Goal: Task Accomplishment & Management: Complete application form

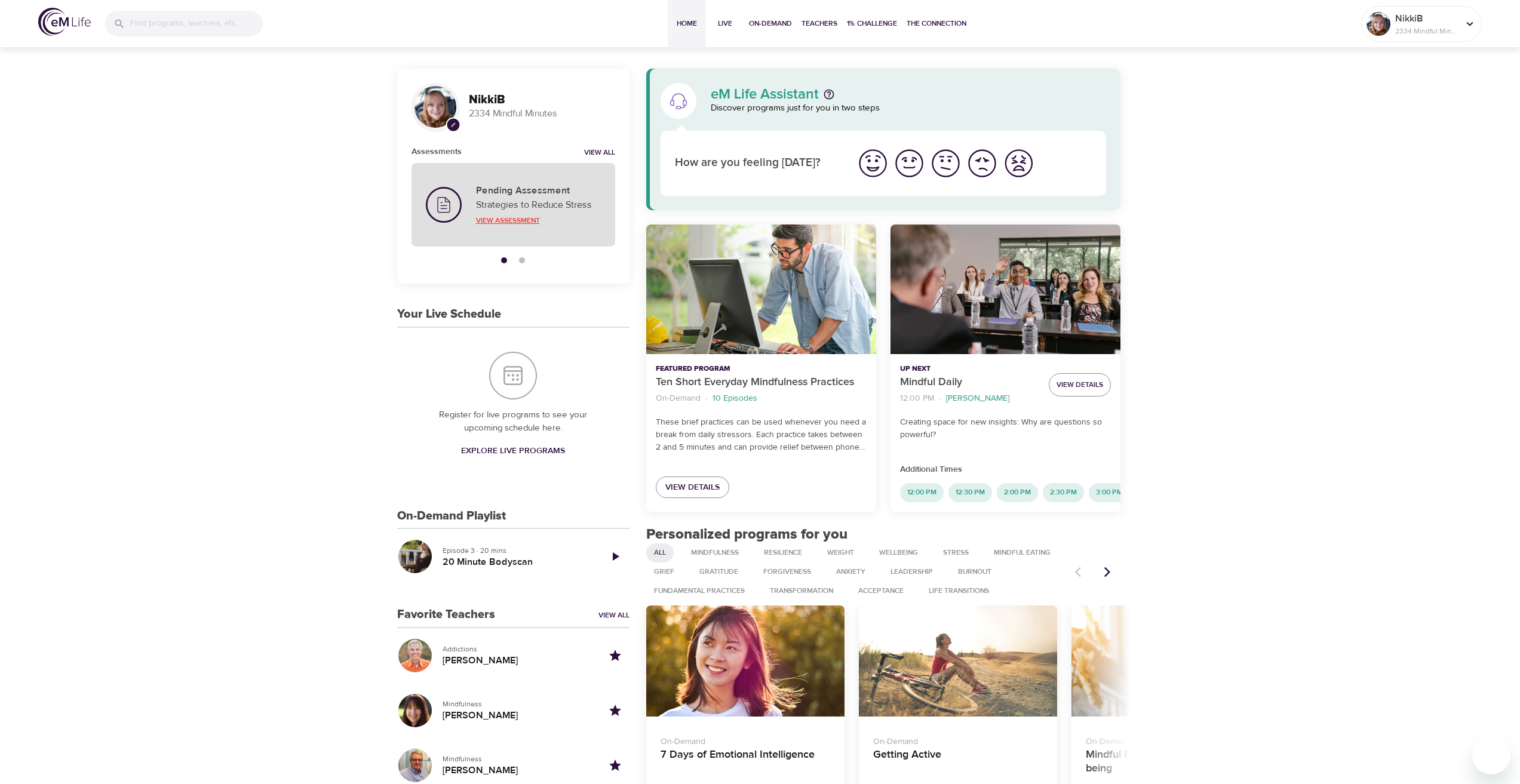
click at [513, 222] on p "View Assessment" at bounding box center [539, 220] width 125 height 10
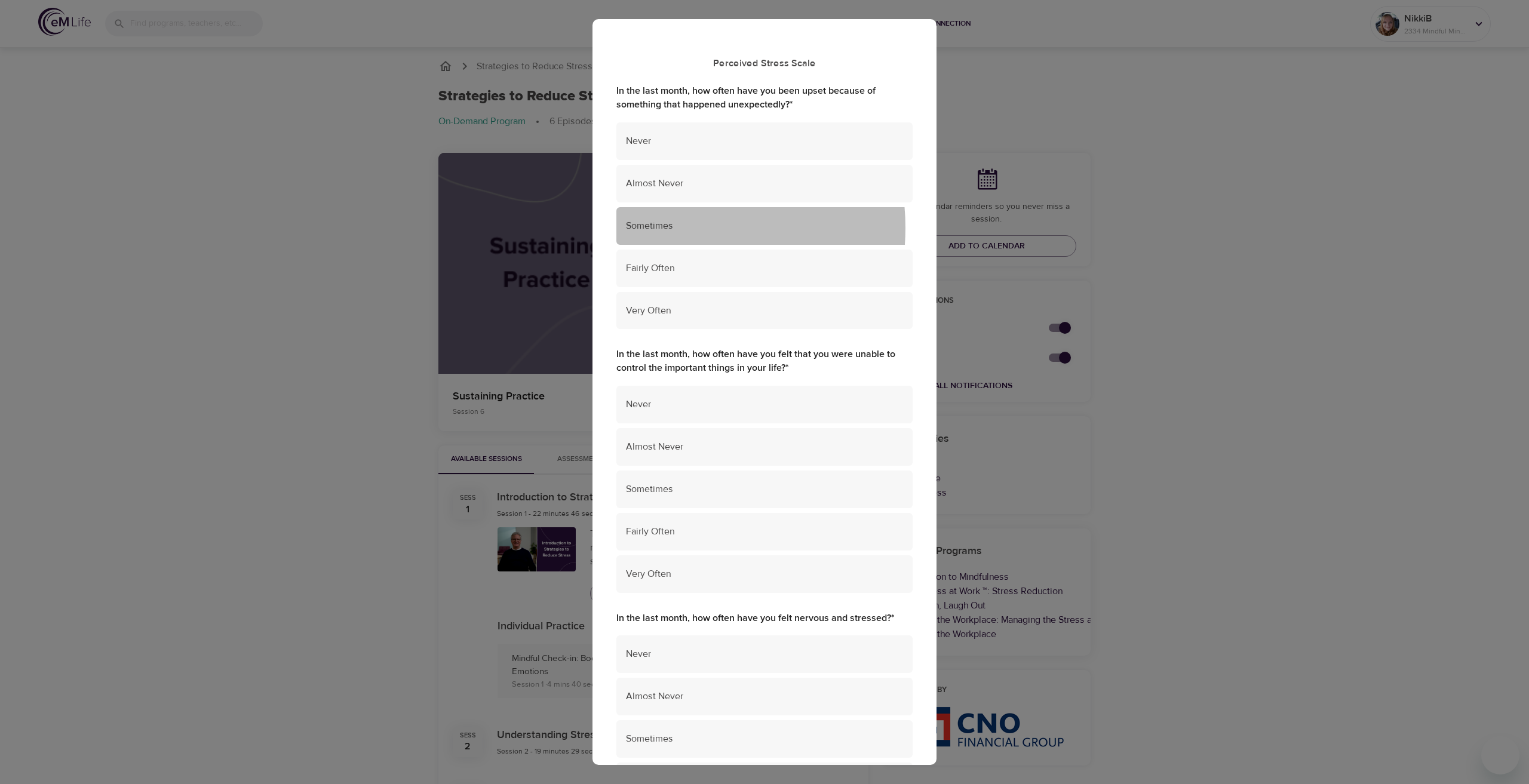
click at [664, 228] on span "Sometimes" at bounding box center [764, 226] width 277 height 13
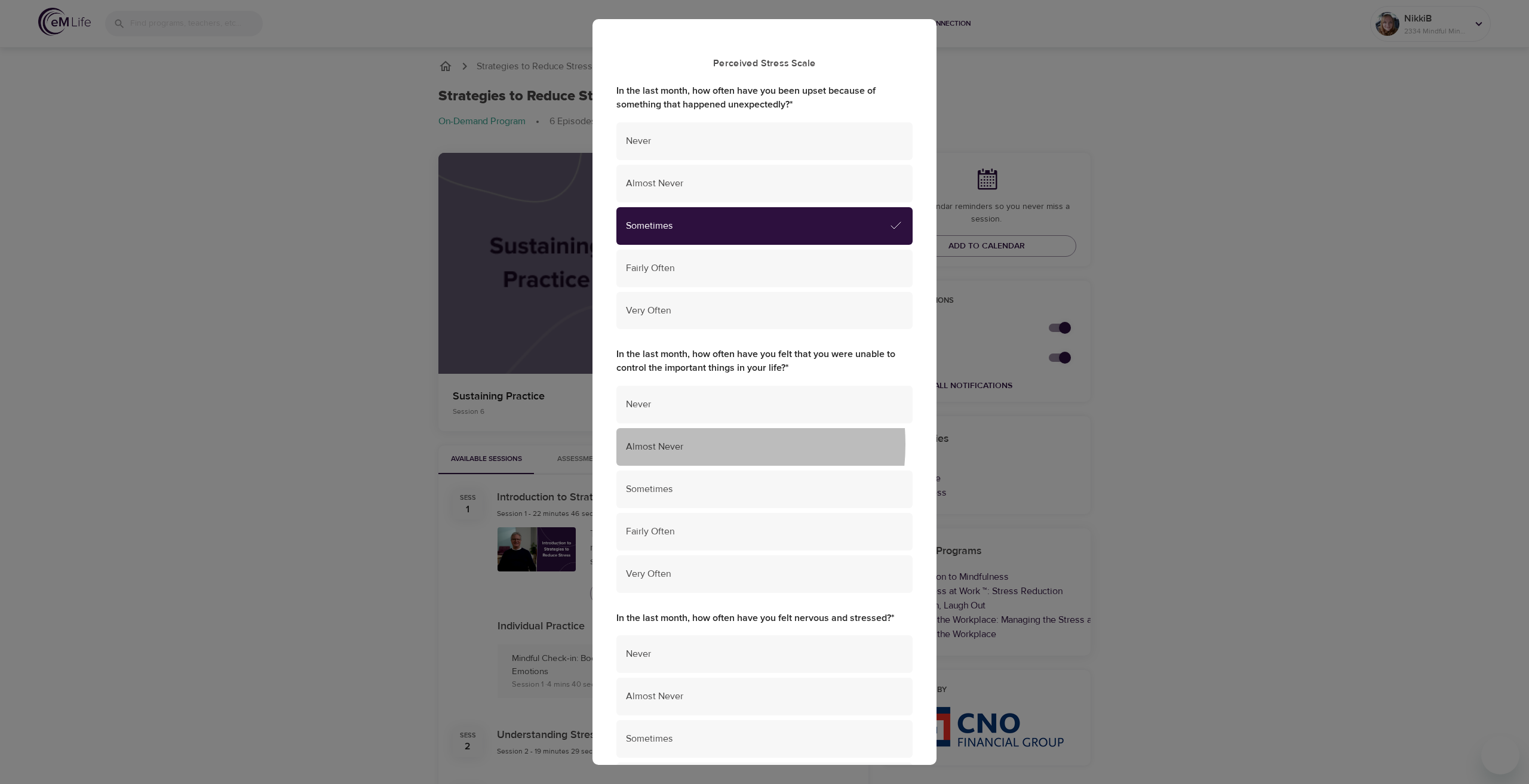
click at [682, 444] on span "Almost Never" at bounding box center [764, 447] width 277 height 13
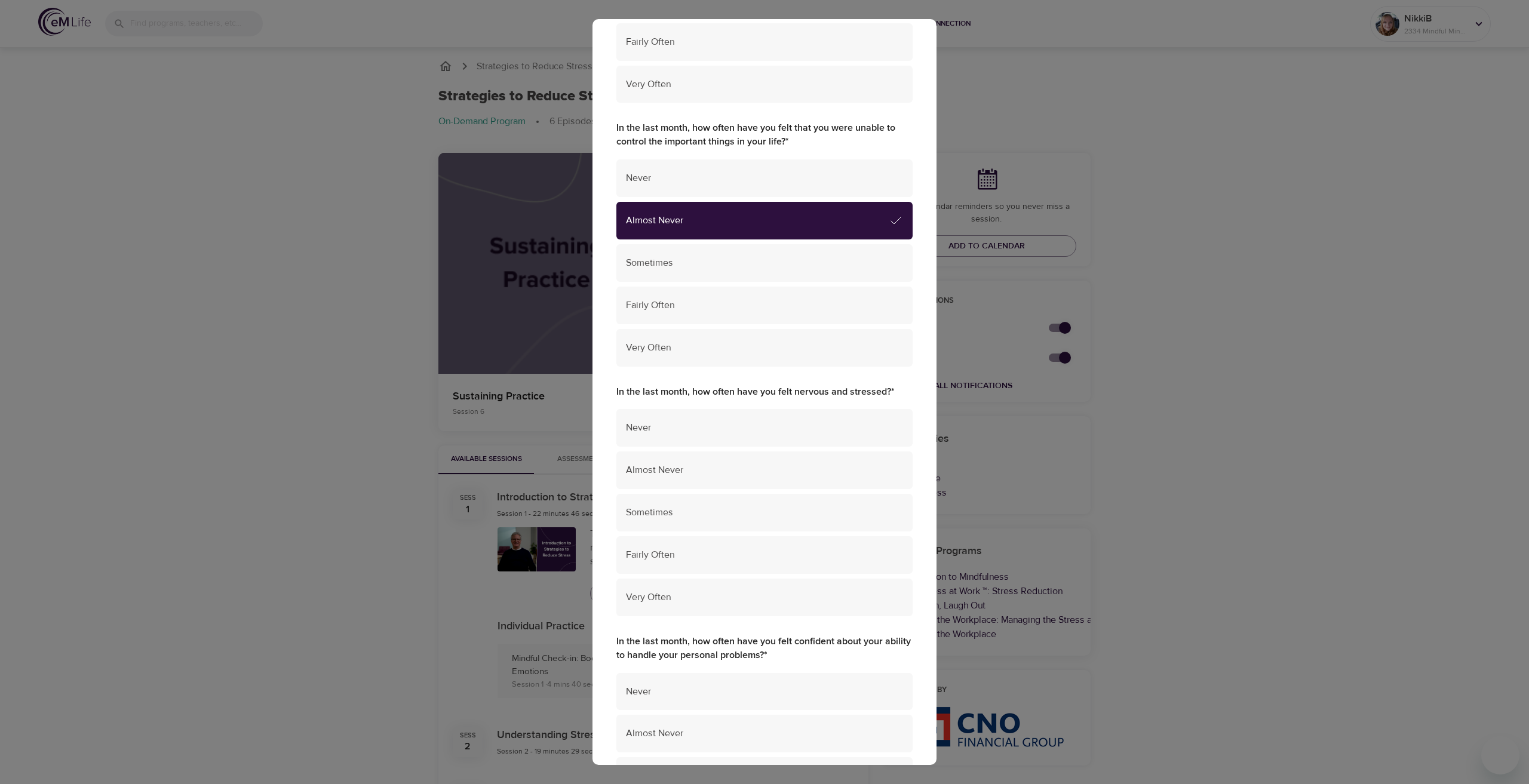
scroll to position [239, 0]
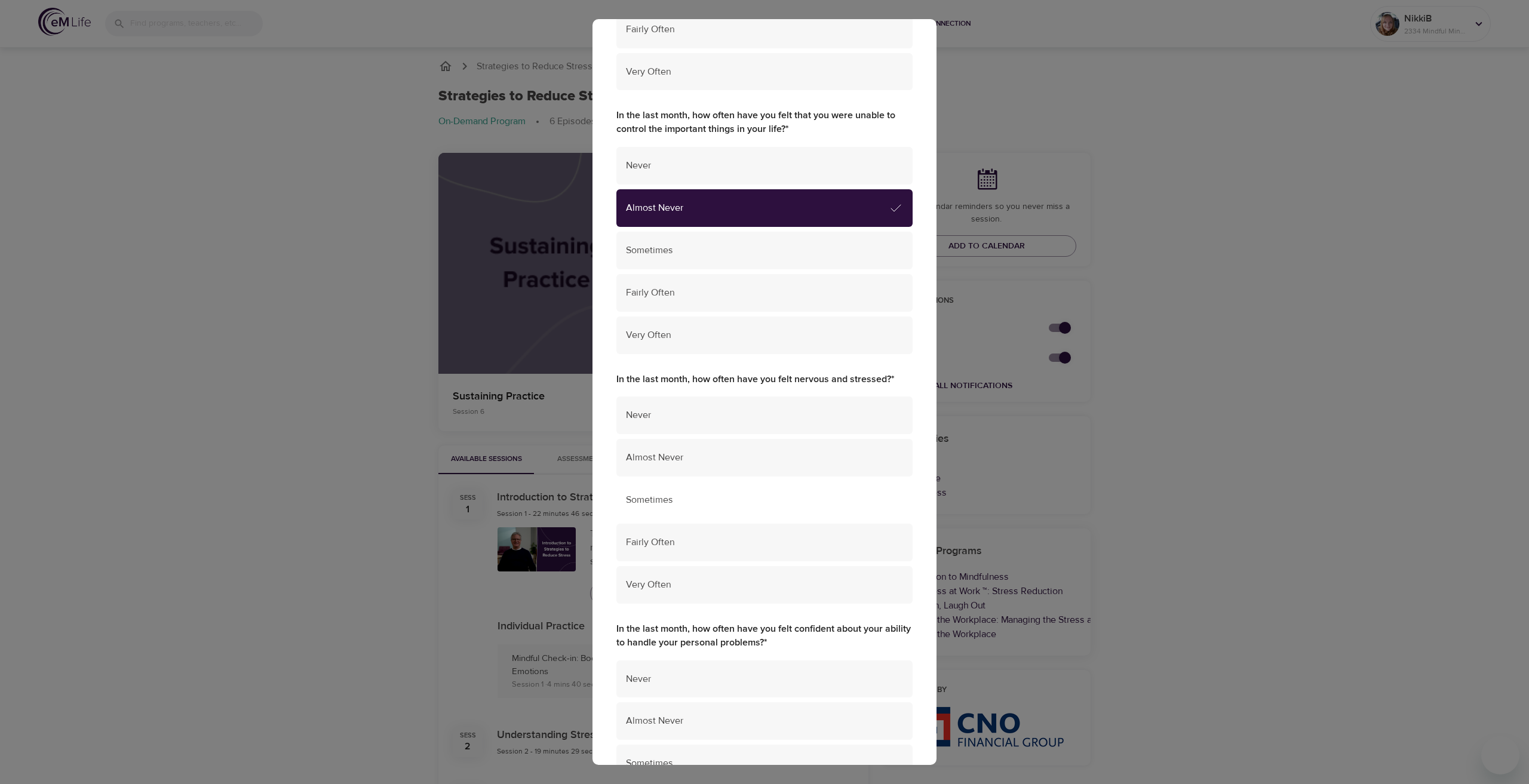
click at [665, 490] on div "Sometimes" at bounding box center [764, 500] width 296 height 38
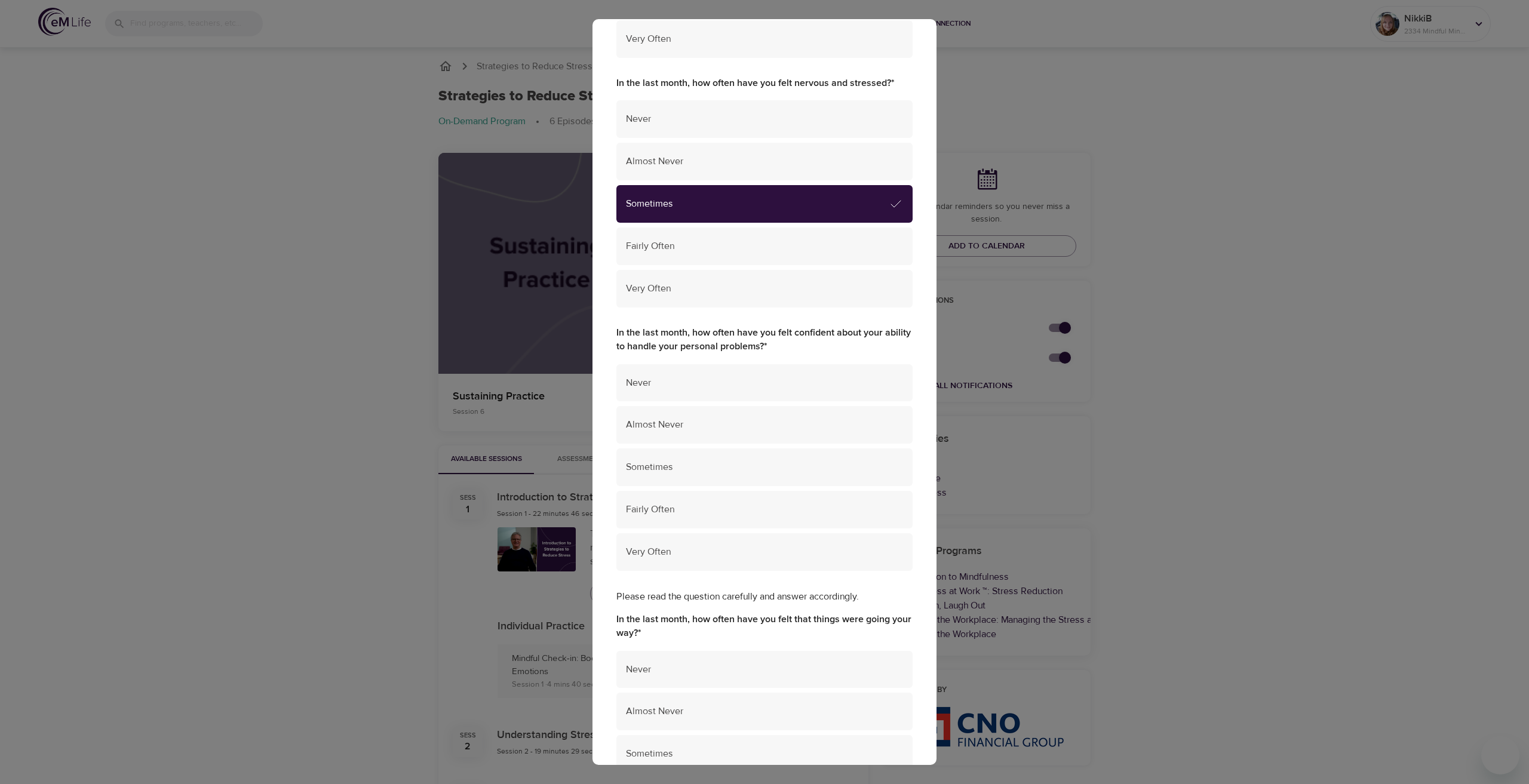
scroll to position [537, 0]
click at [661, 536] on div "Very Often" at bounding box center [764, 550] width 296 height 38
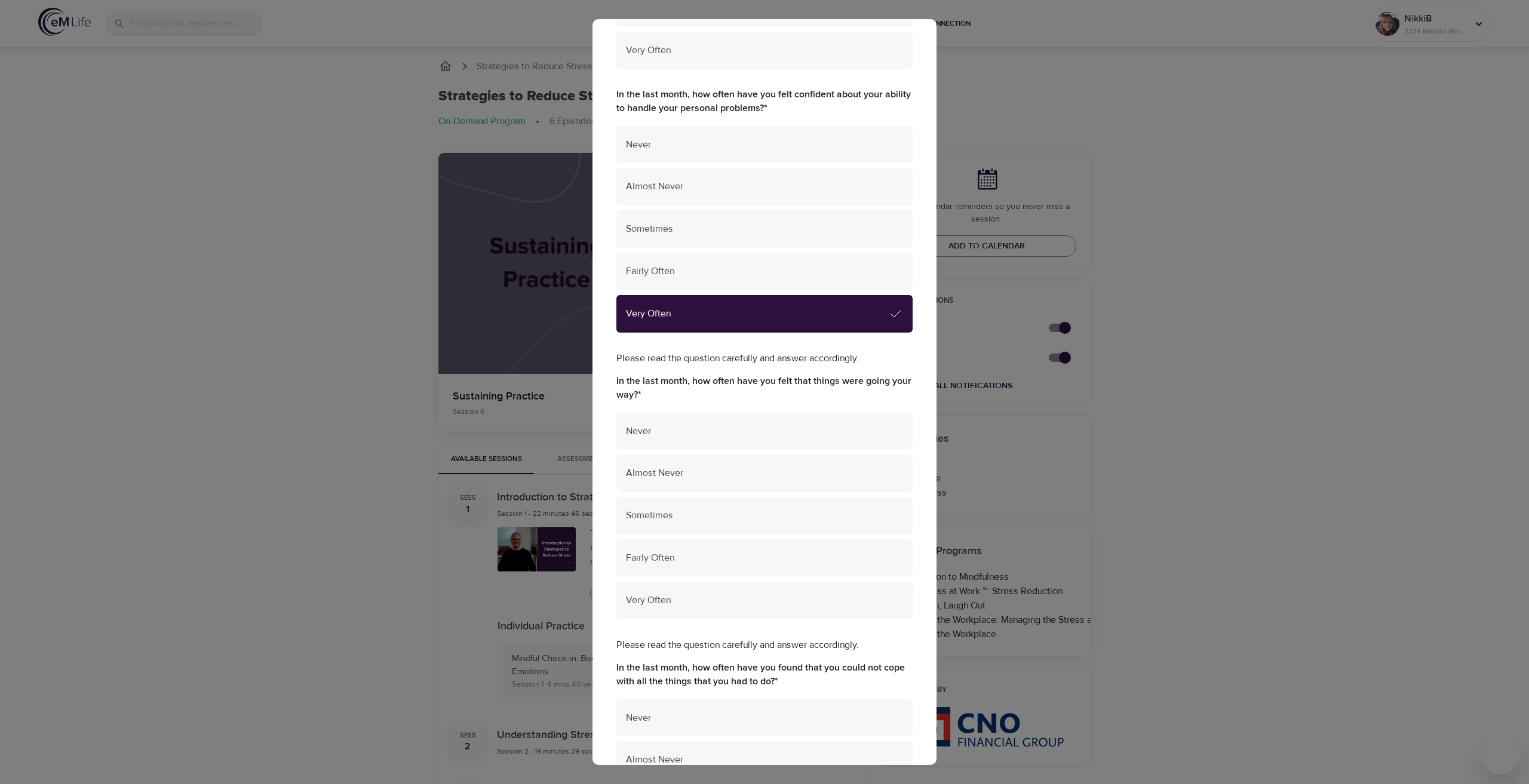
scroll to position [776, 0]
click at [658, 514] on span "Sometimes" at bounding box center [764, 513] width 277 height 13
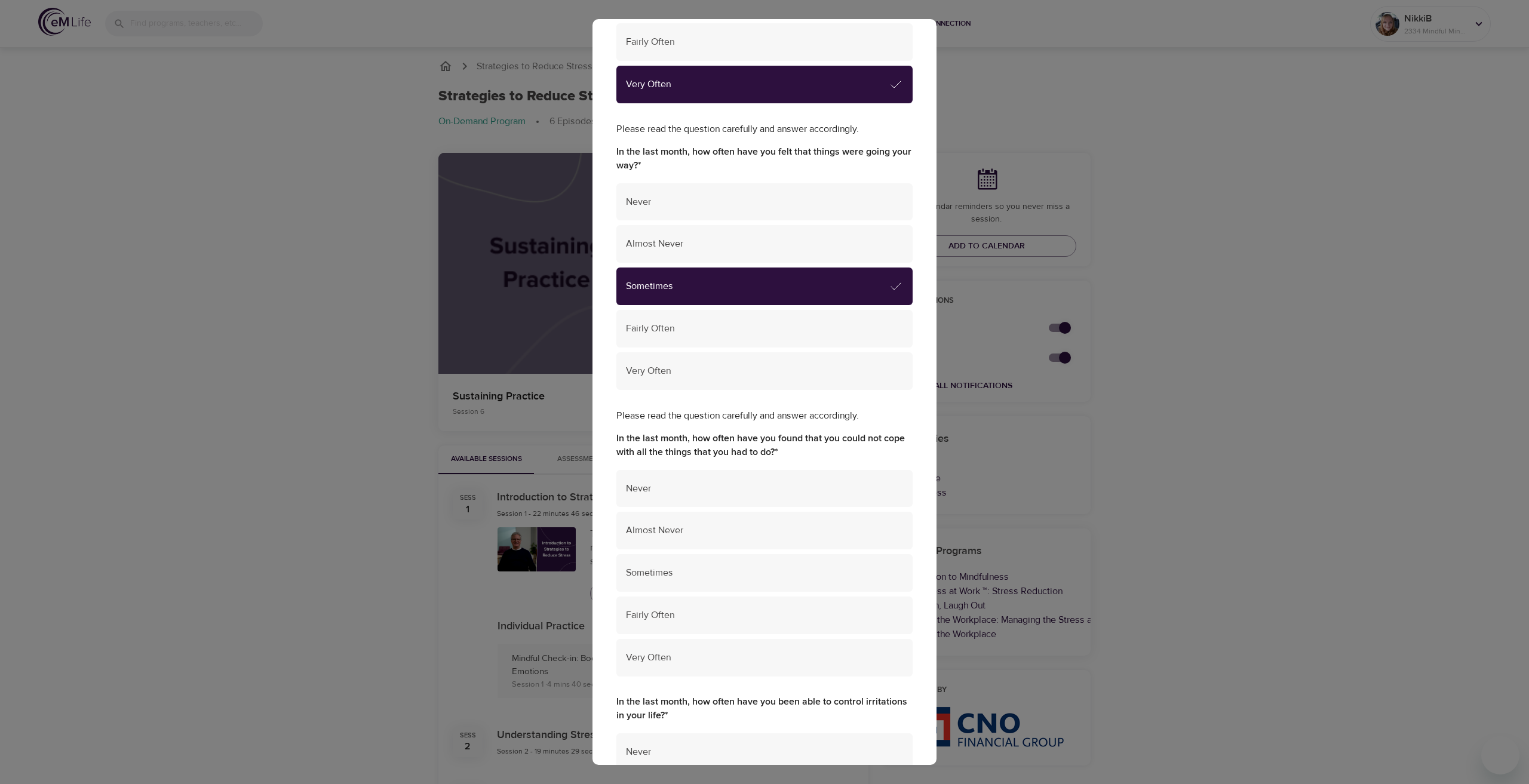
scroll to position [1075, 0]
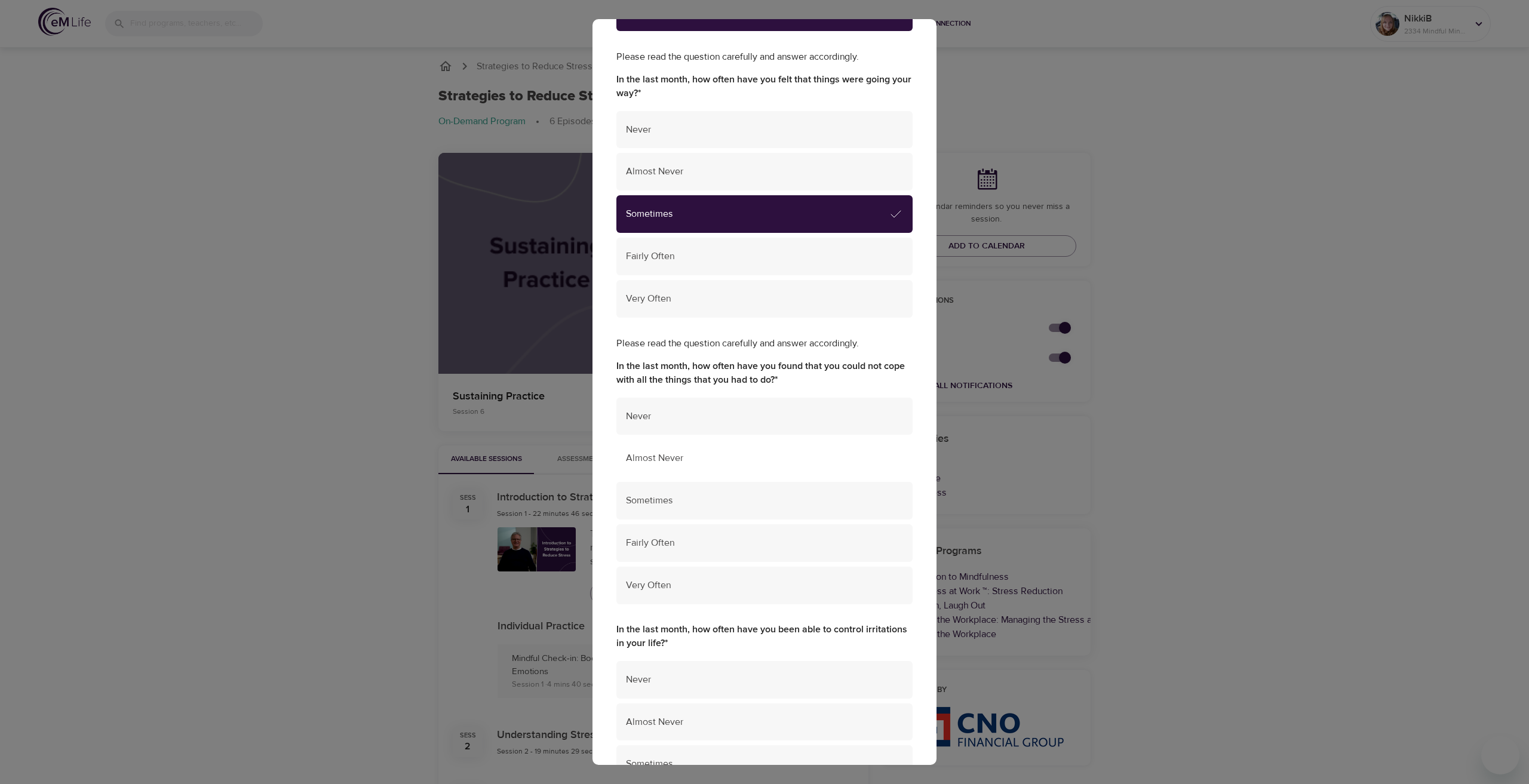
click at [648, 462] on span "Almost Never" at bounding box center [764, 458] width 277 height 13
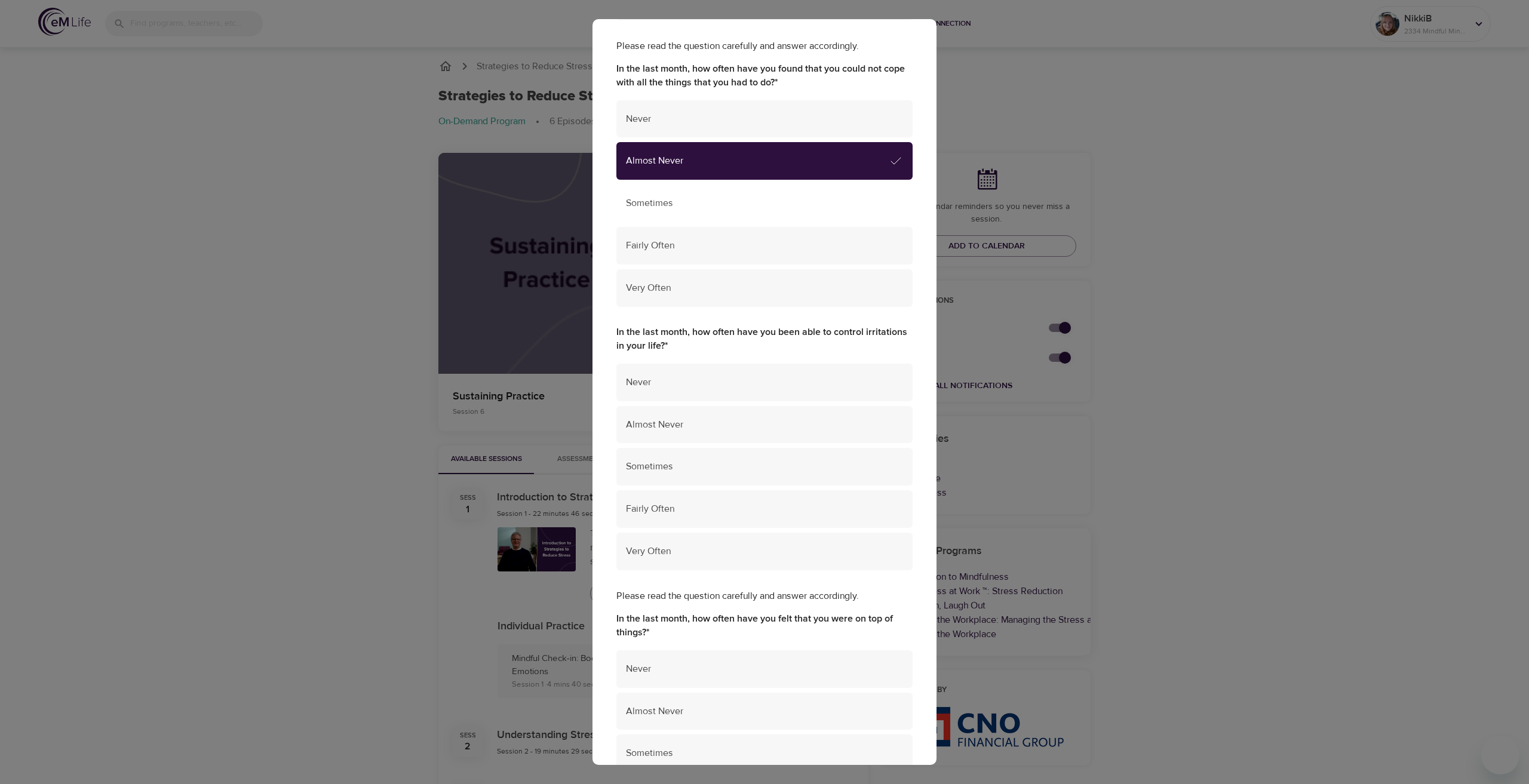
scroll to position [1373, 0]
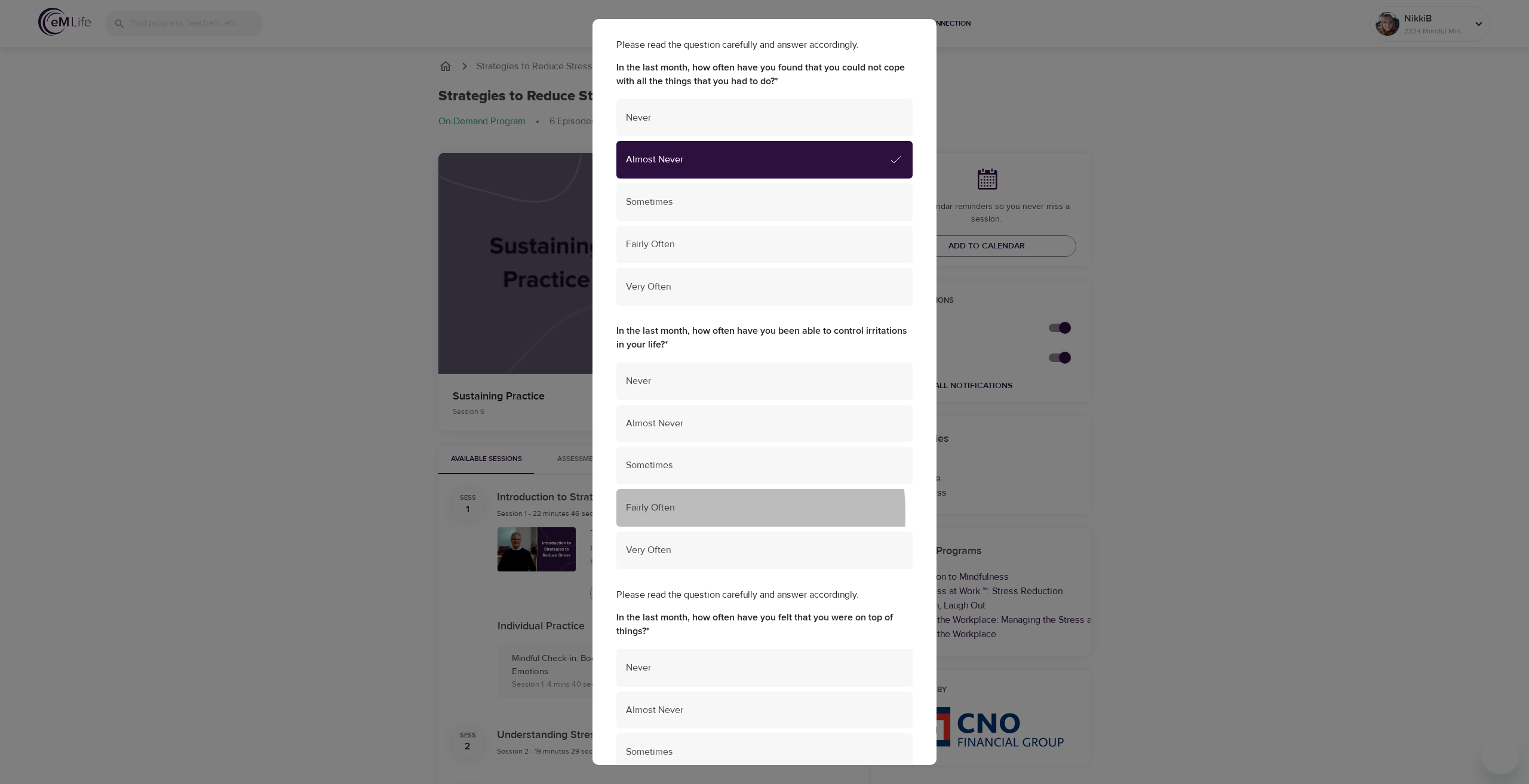
click at [663, 513] on span "Fairly Often" at bounding box center [764, 507] width 277 height 13
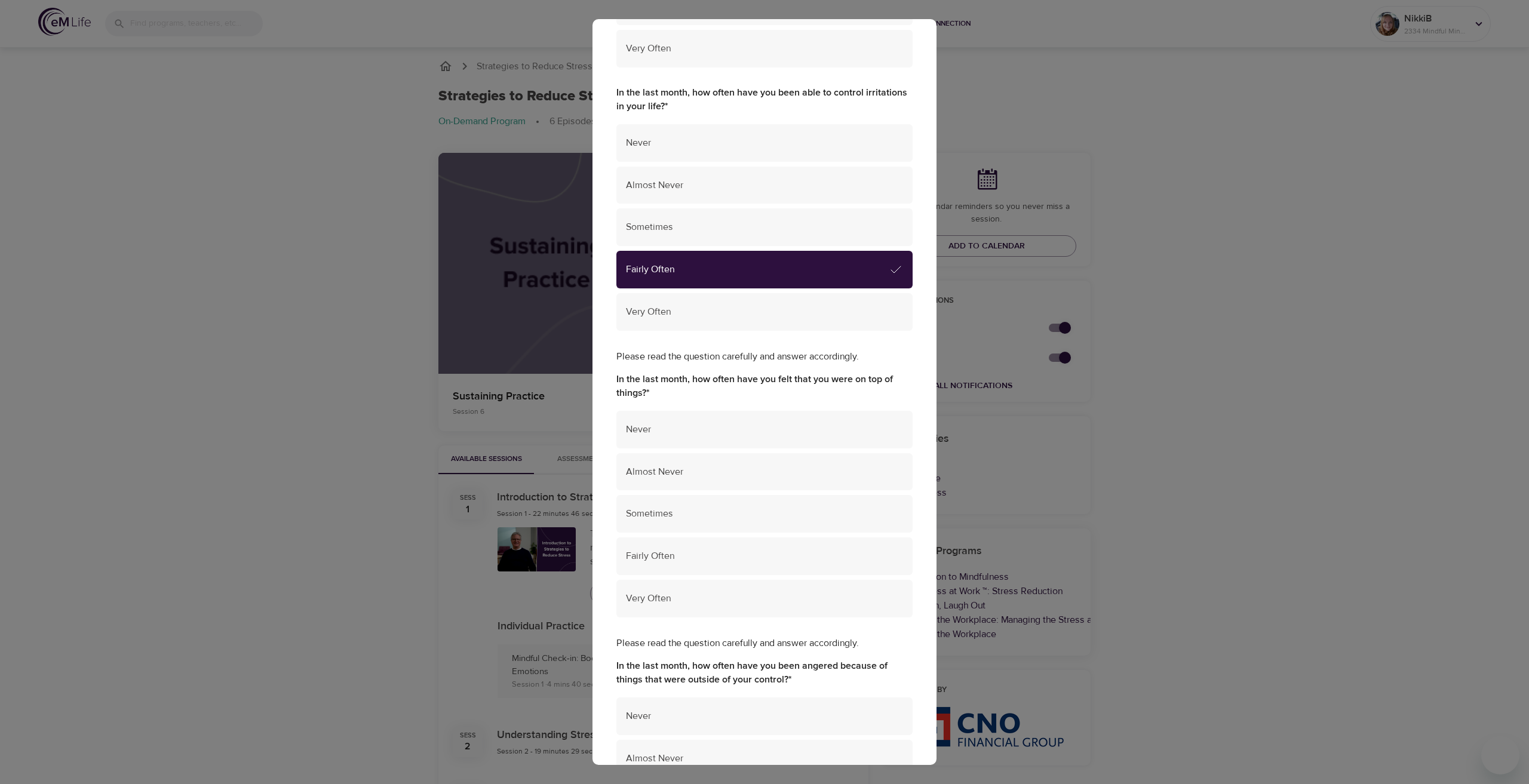
scroll to position [1612, 0]
click at [658, 558] on span "Fairly Often" at bounding box center [764, 556] width 277 height 13
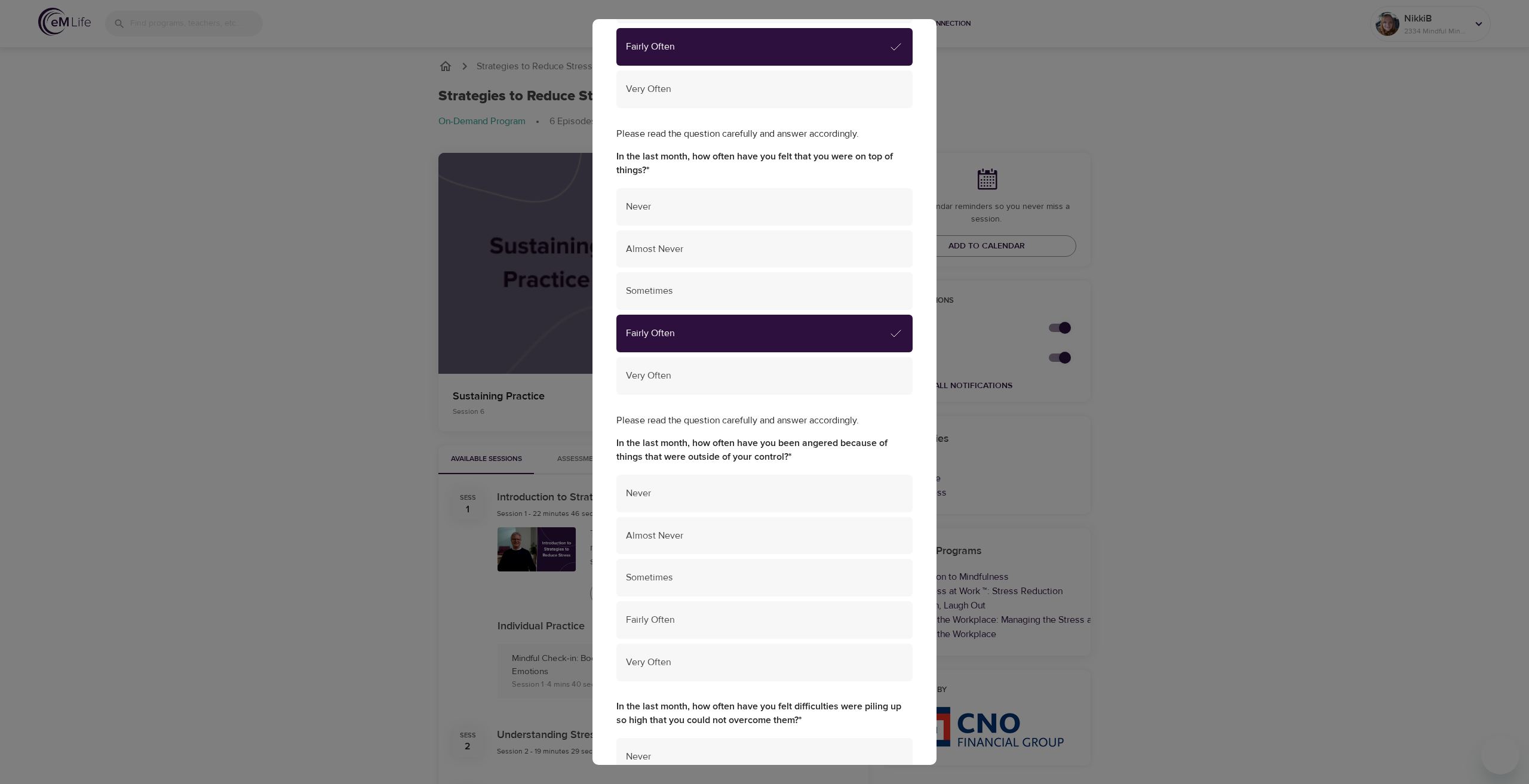
scroll to position [1851, 0]
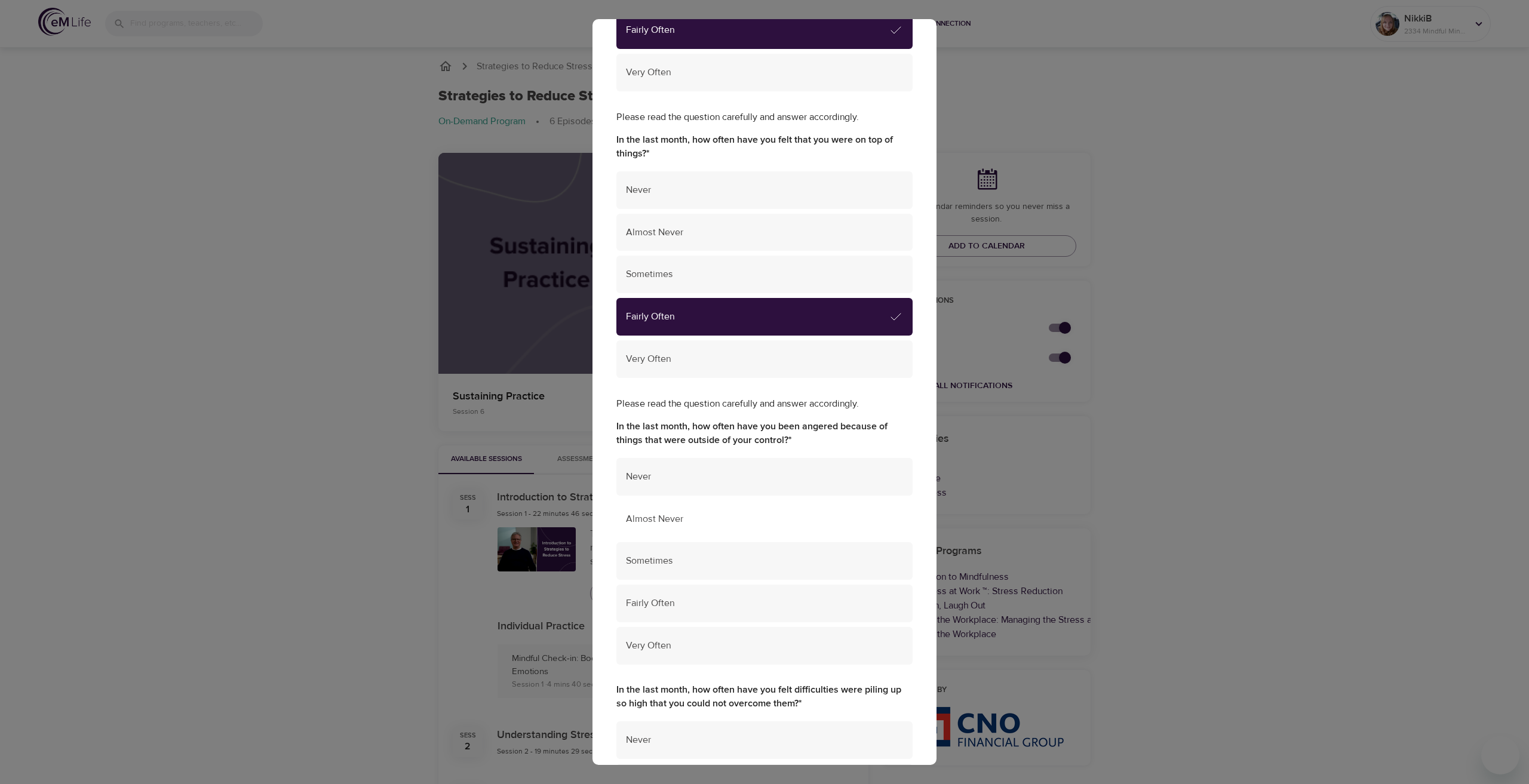
click at [667, 513] on span "Almost Never" at bounding box center [764, 519] width 277 height 13
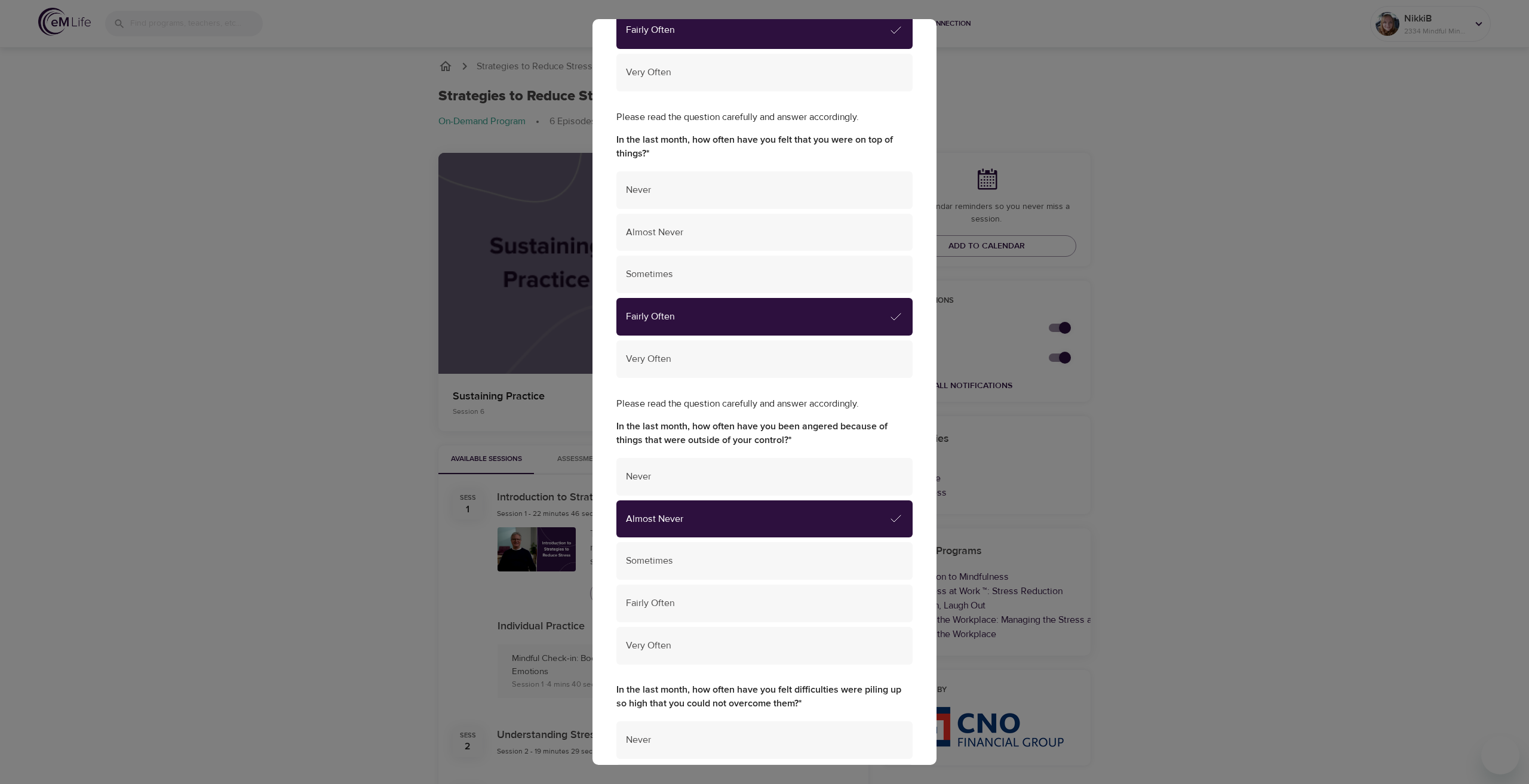
scroll to position [2086, 0]
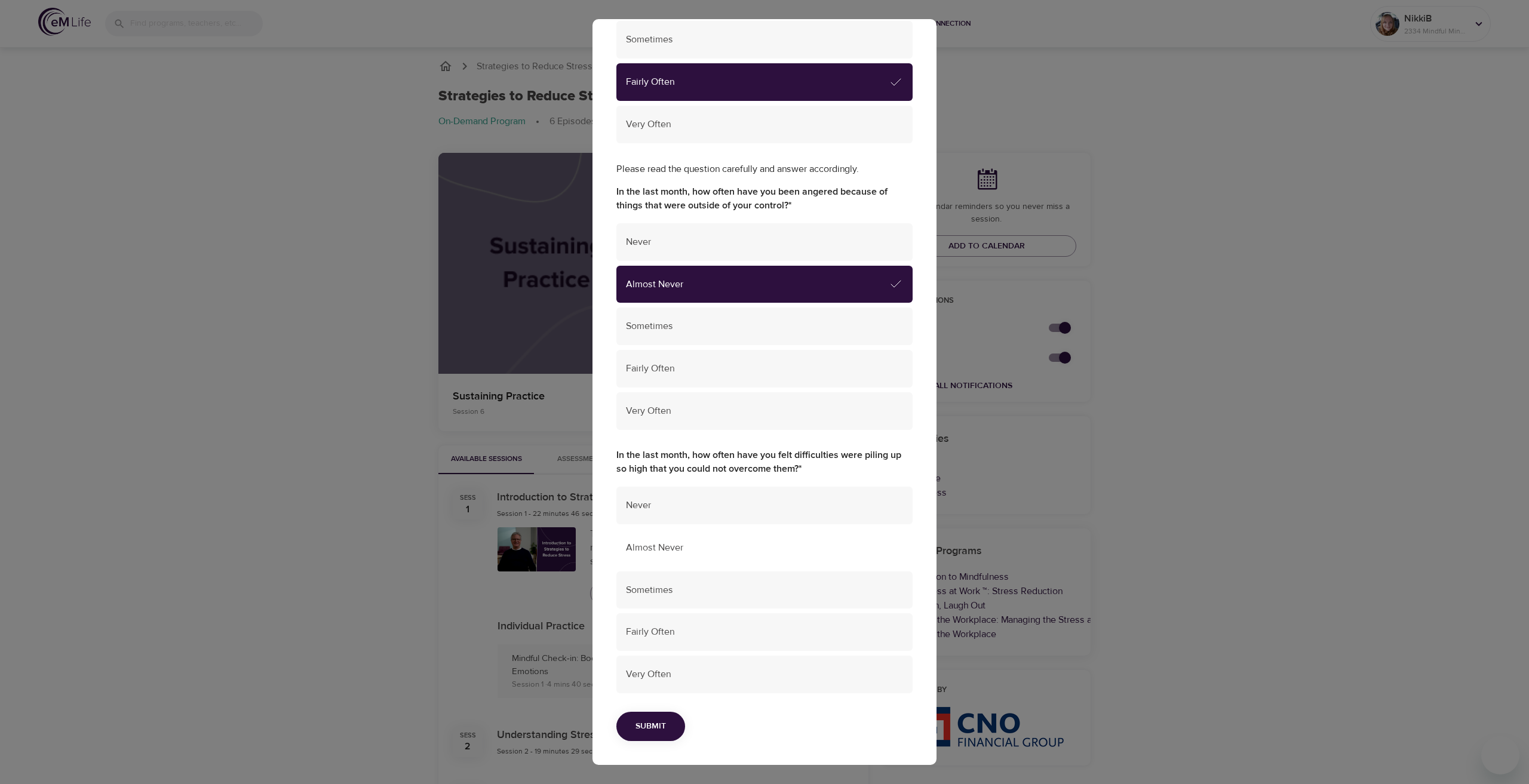
click at [665, 539] on div "Almost Never" at bounding box center [764, 547] width 296 height 38
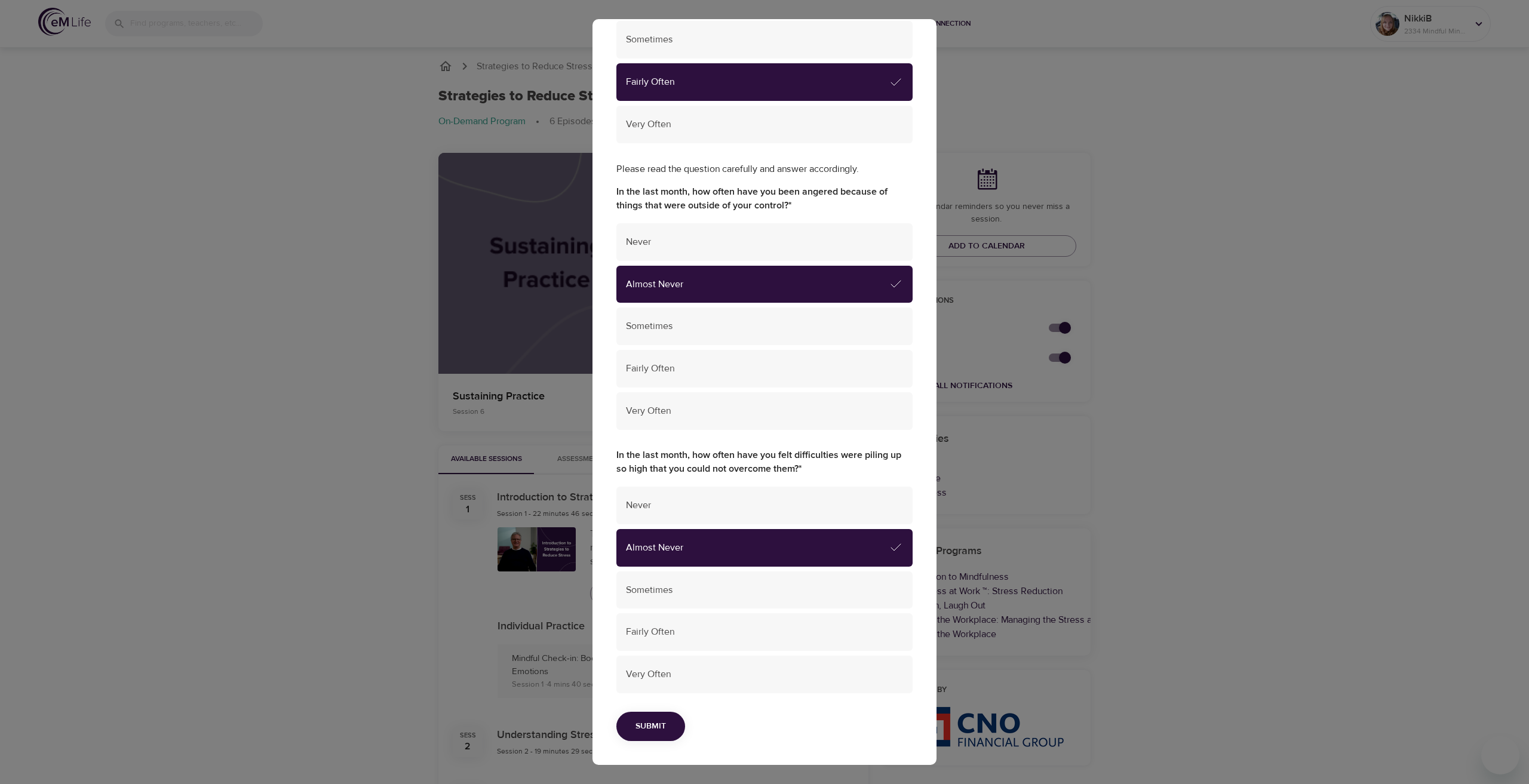
click at [673, 730] on button "Submit" at bounding box center [650, 726] width 68 height 29
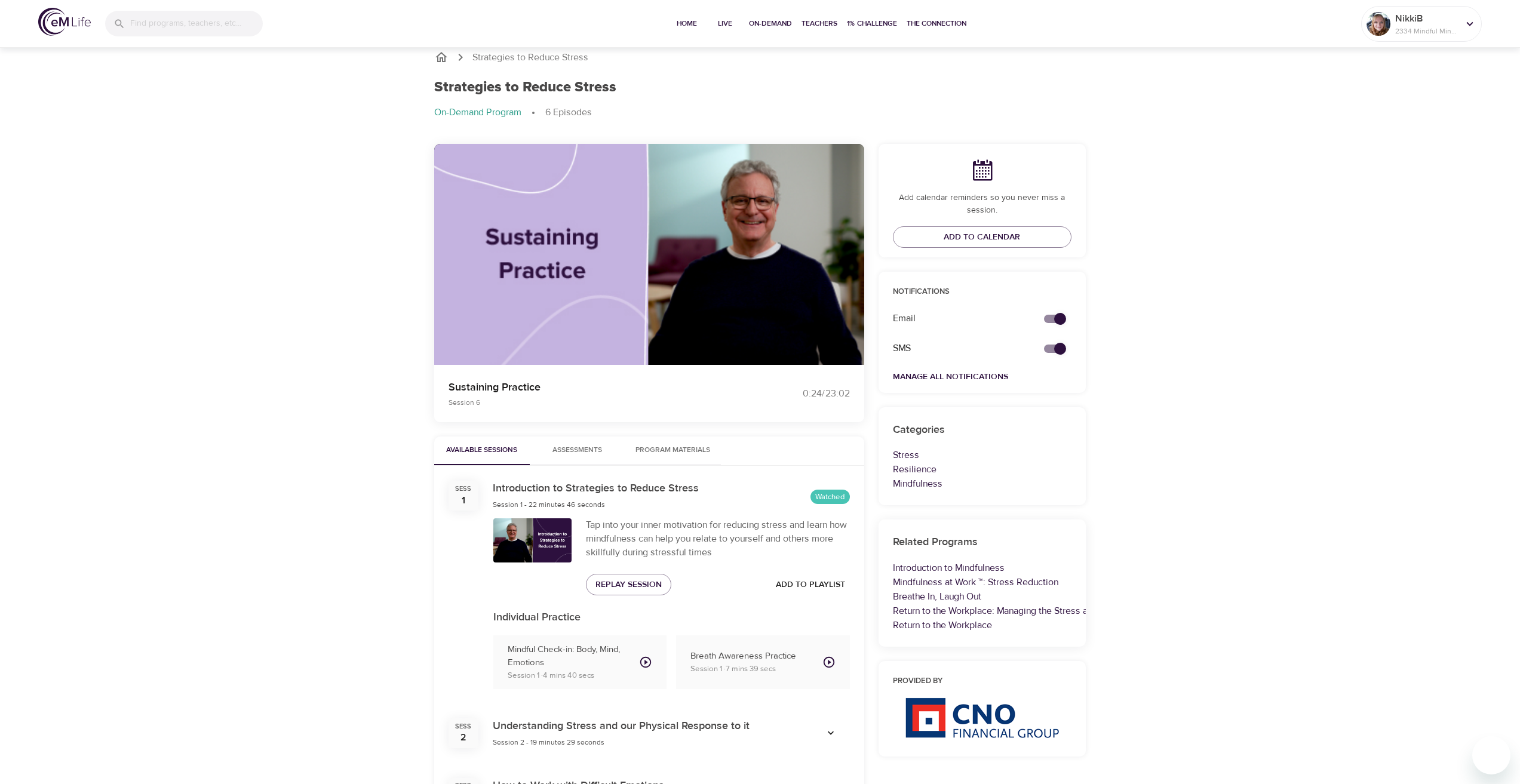
scroll to position [0, 0]
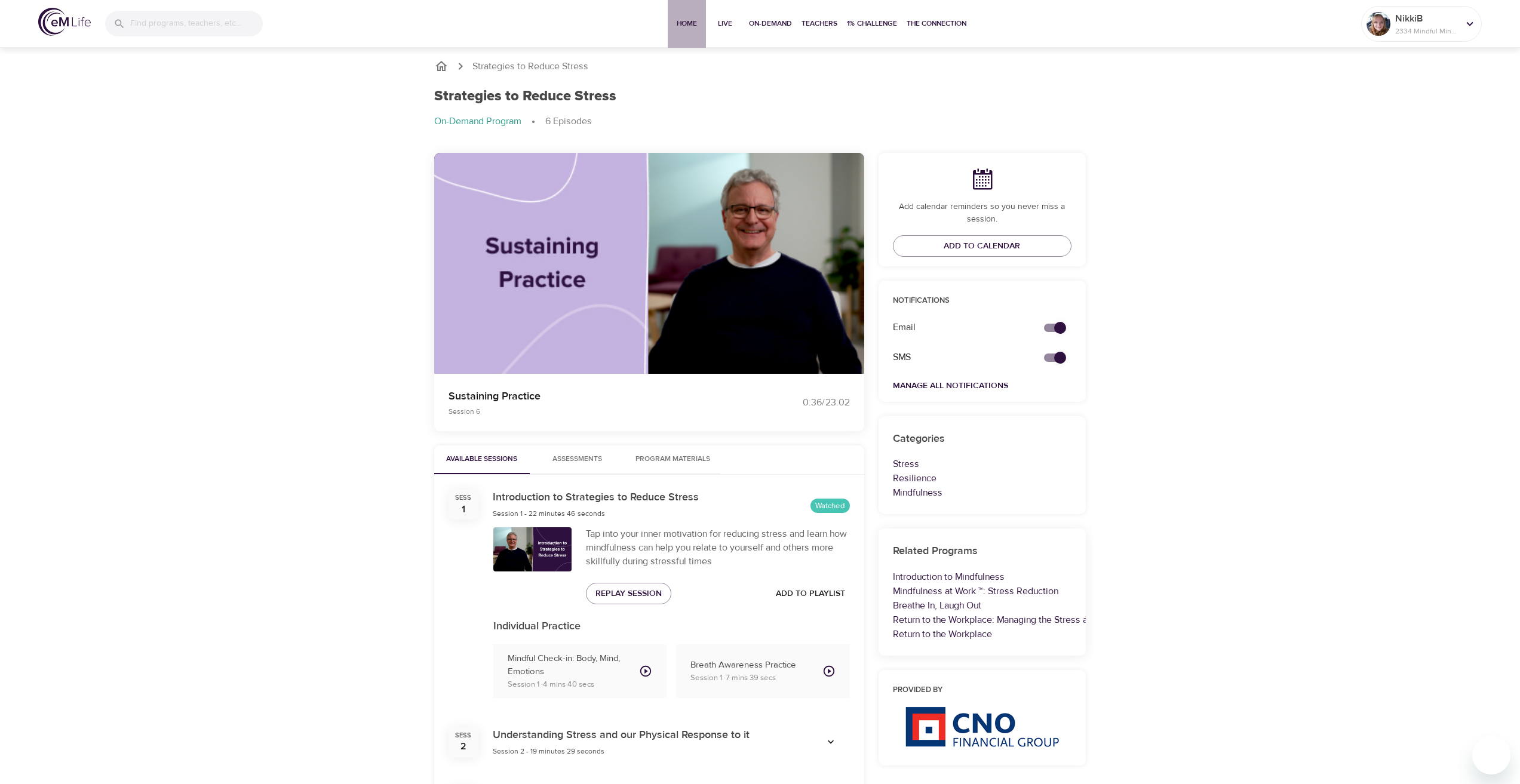
click at [690, 25] on span "Home" at bounding box center [687, 23] width 29 height 13
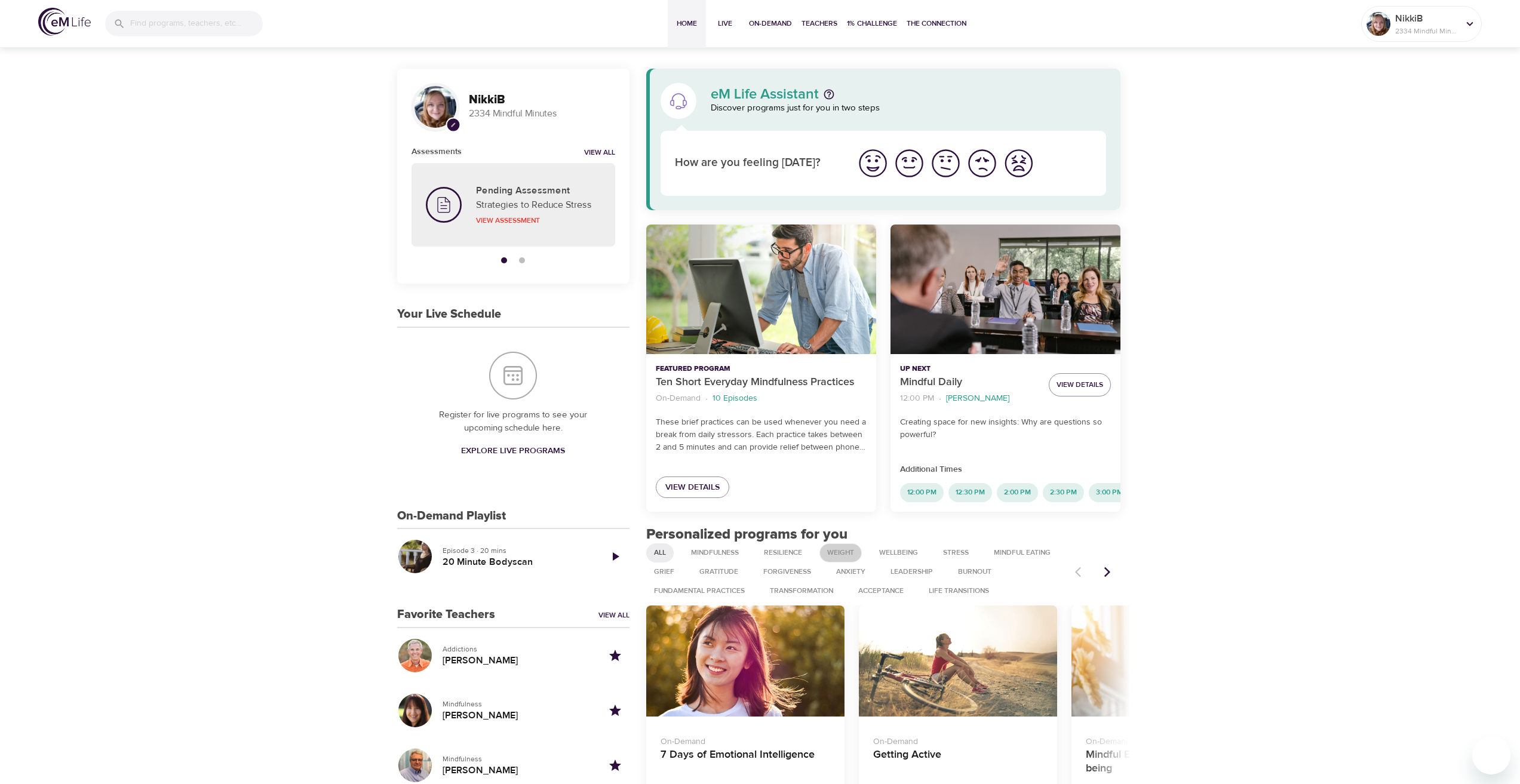
click at [847, 558] on span "Weight" at bounding box center [840, 553] width 41 height 10
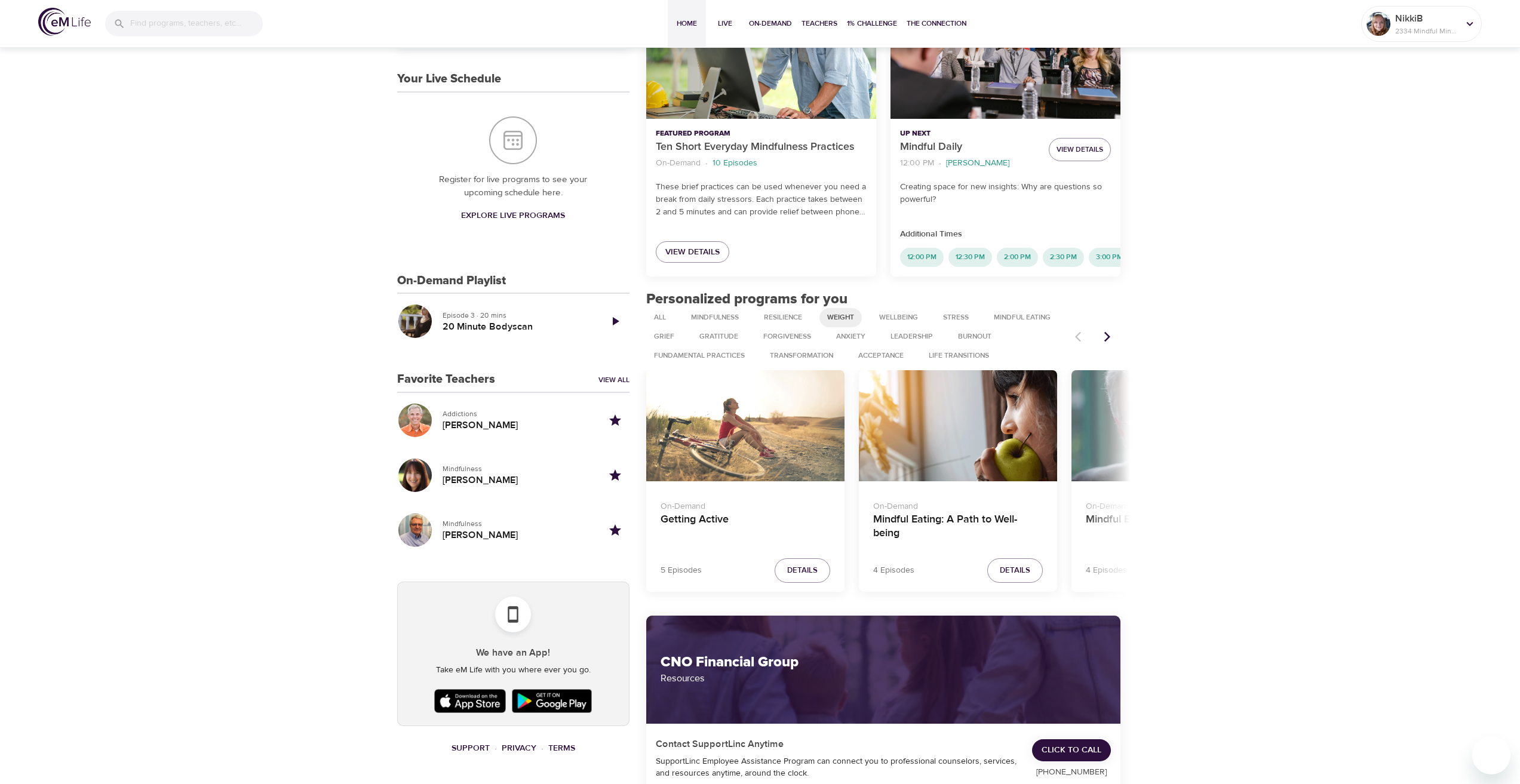
scroll to position [239, 0]
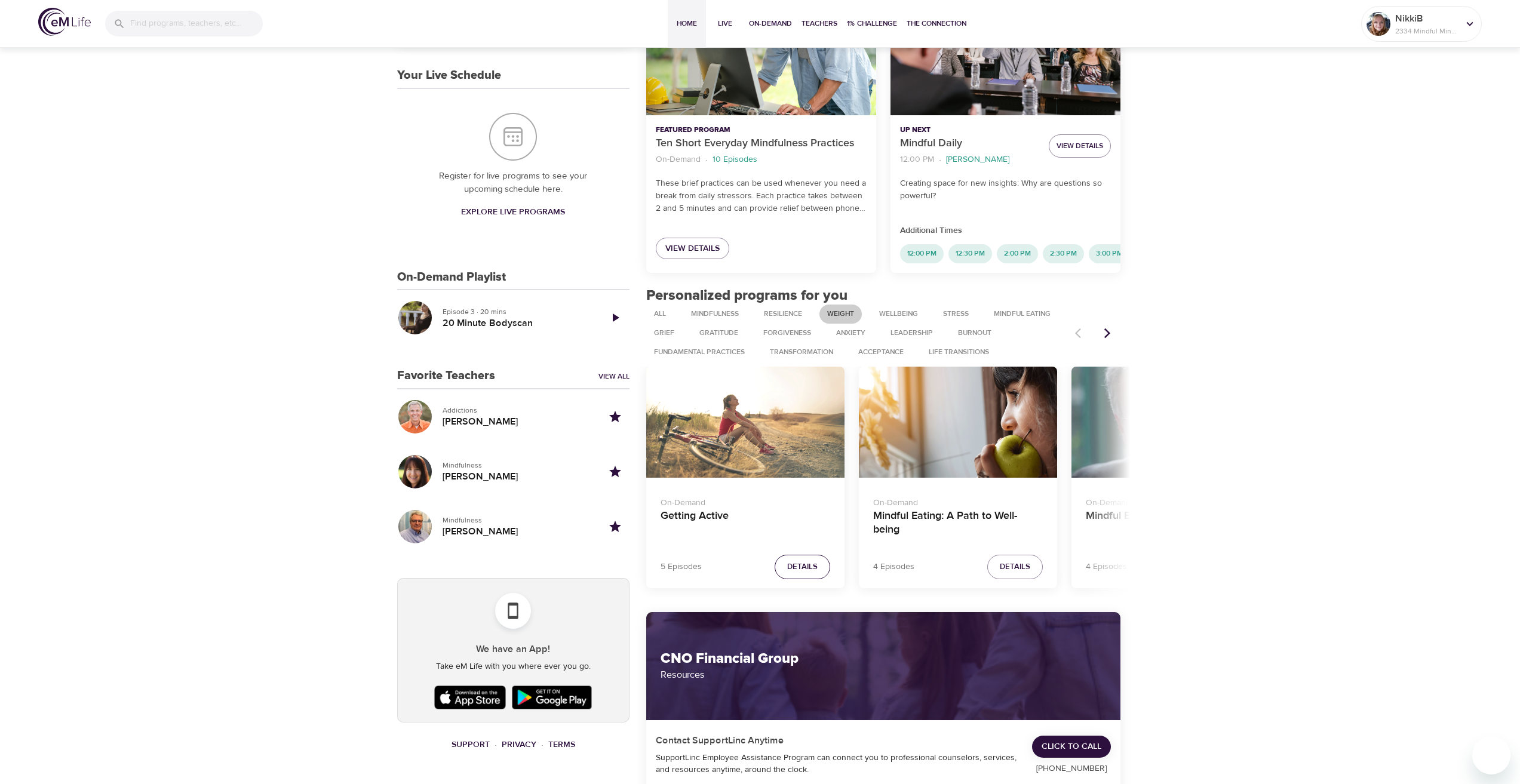
click at [797, 573] on span "Details" at bounding box center [802, 567] width 31 height 13
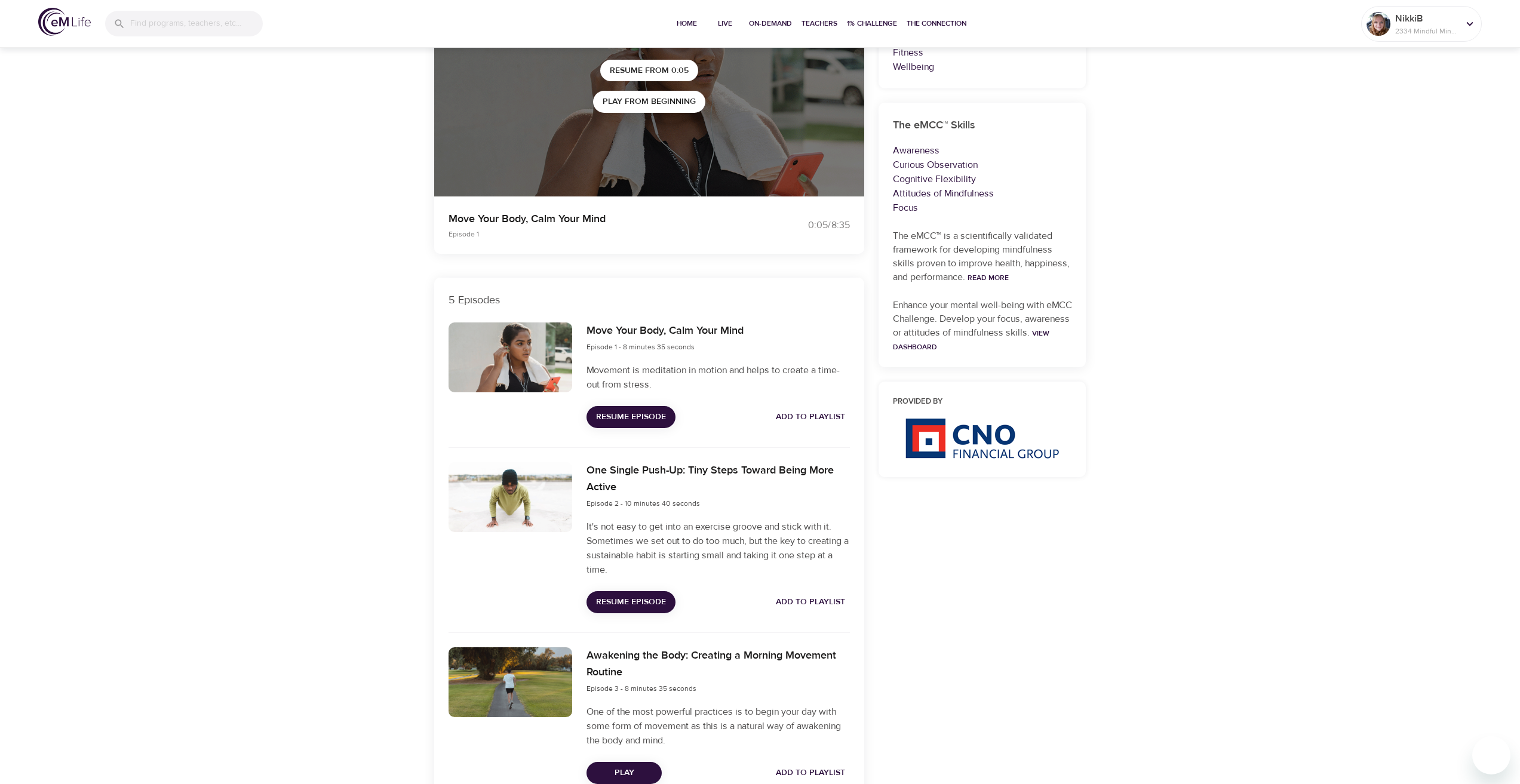
scroll to position [179, 0]
